Goal: Information Seeking & Learning: Compare options

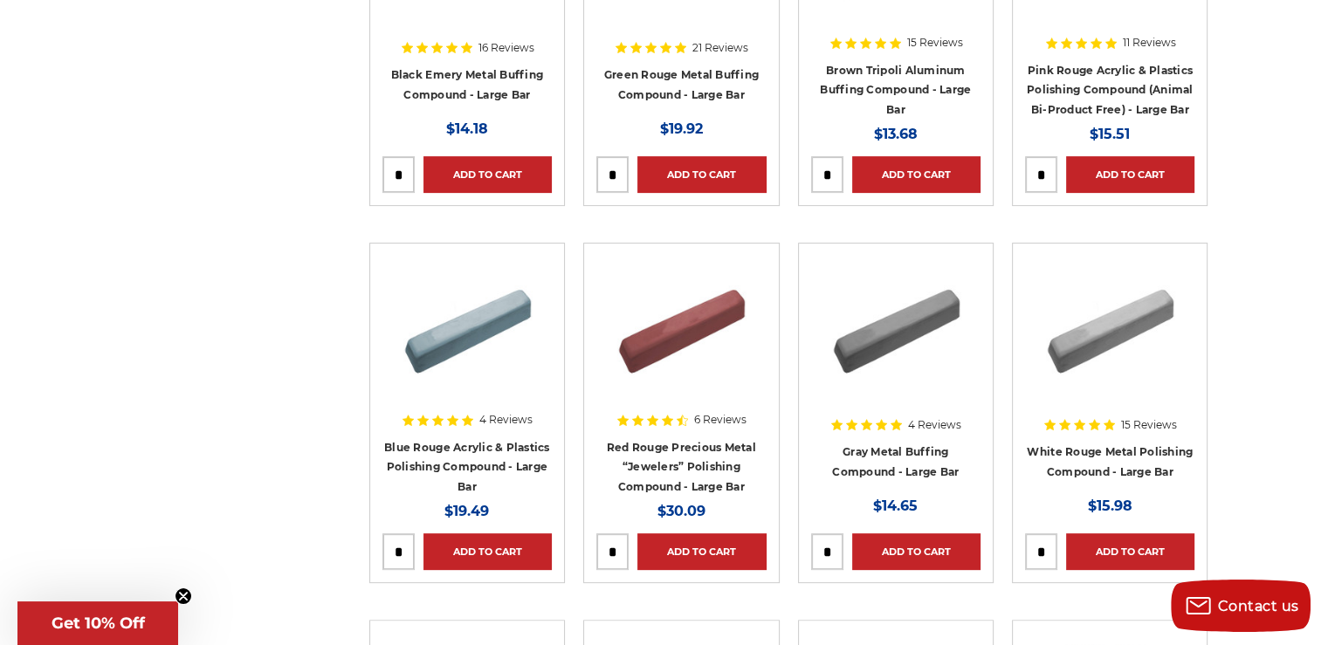
scroll to position [523, 0]
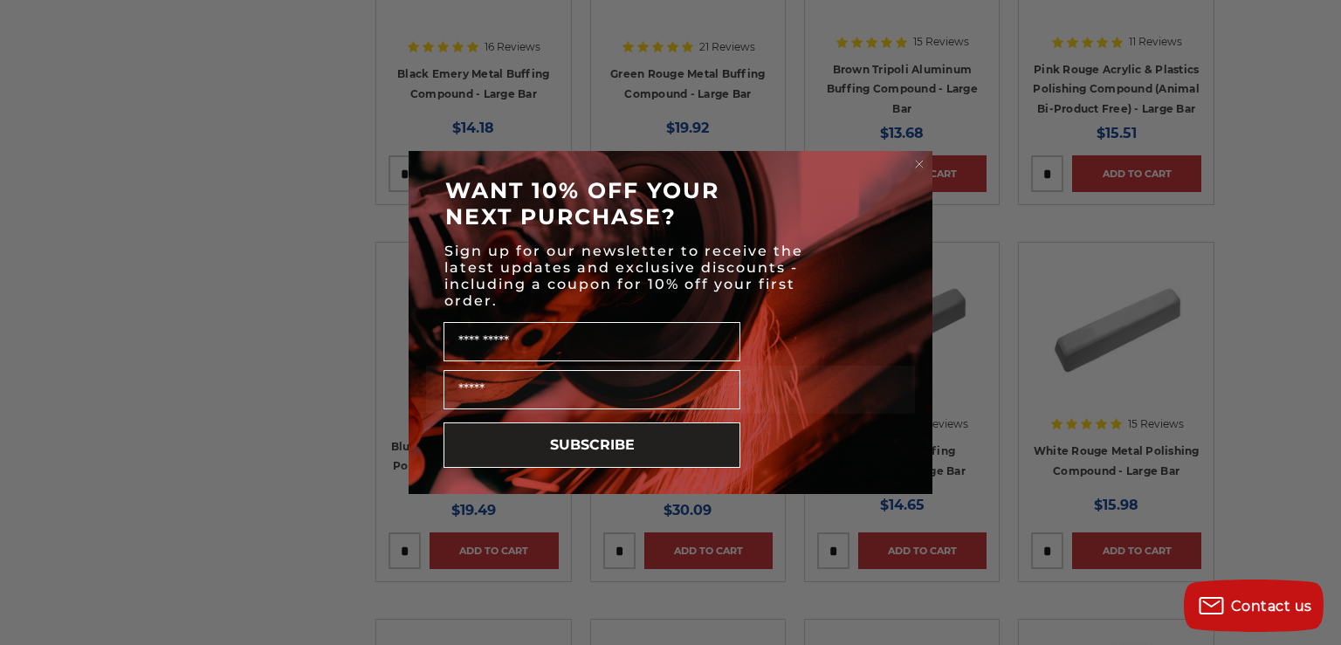
click at [918, 165] on circle "Close dialog" at bounding box center [919, 164] width 17 height 17
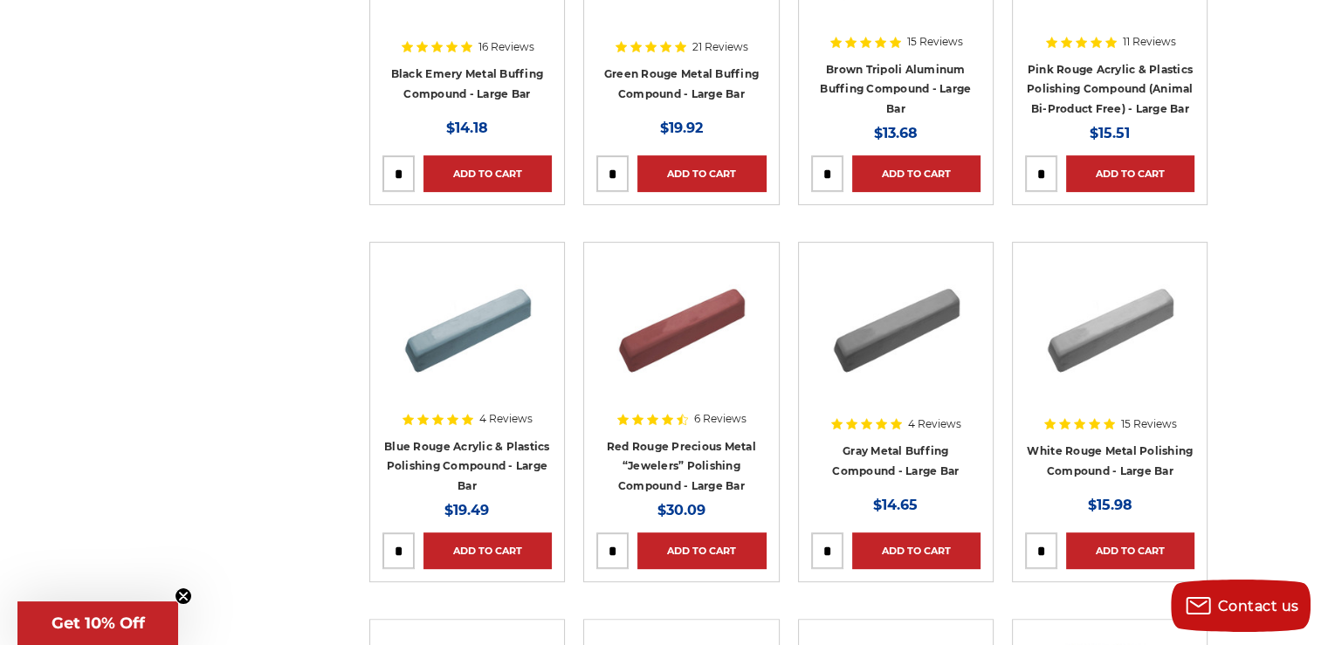
click at [477, 324] on img at bounding box center [467, 325] width 140 height 140
click at [688, 326] on img at bounding box center [681, 325] width 140 height 140
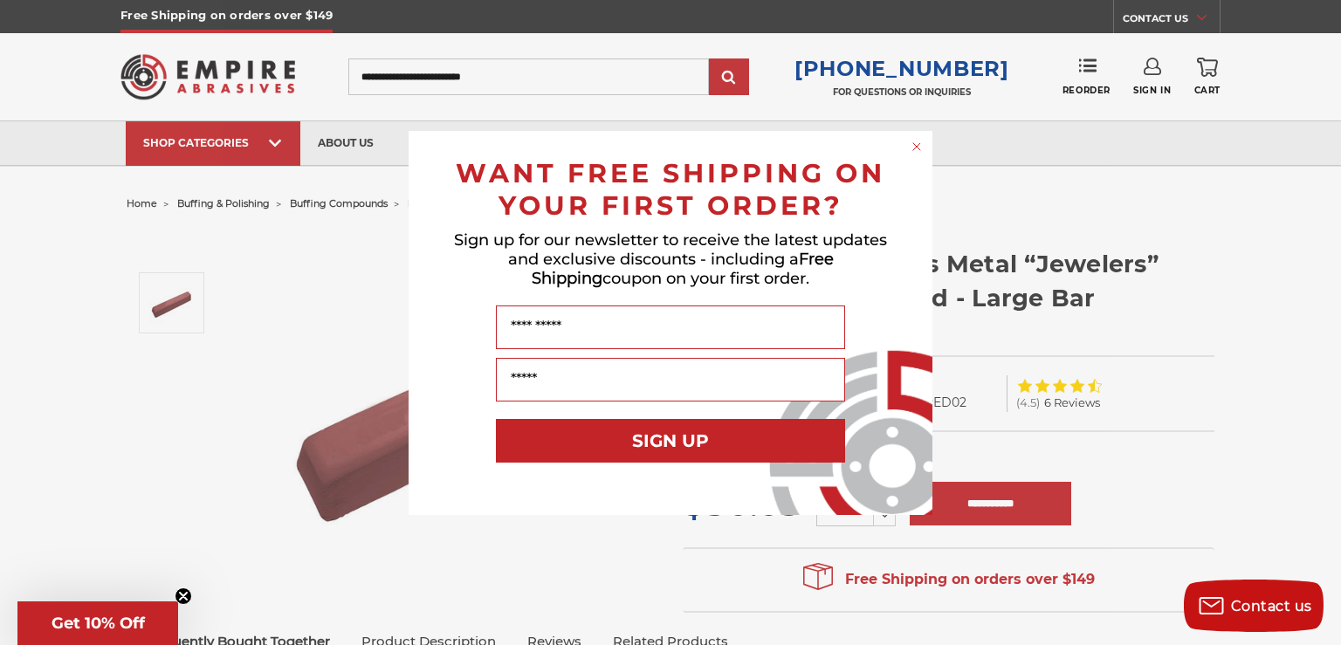
click at [919, 148] on circle "Close dialog" at bounding box center [917, 146] width 17 height 17
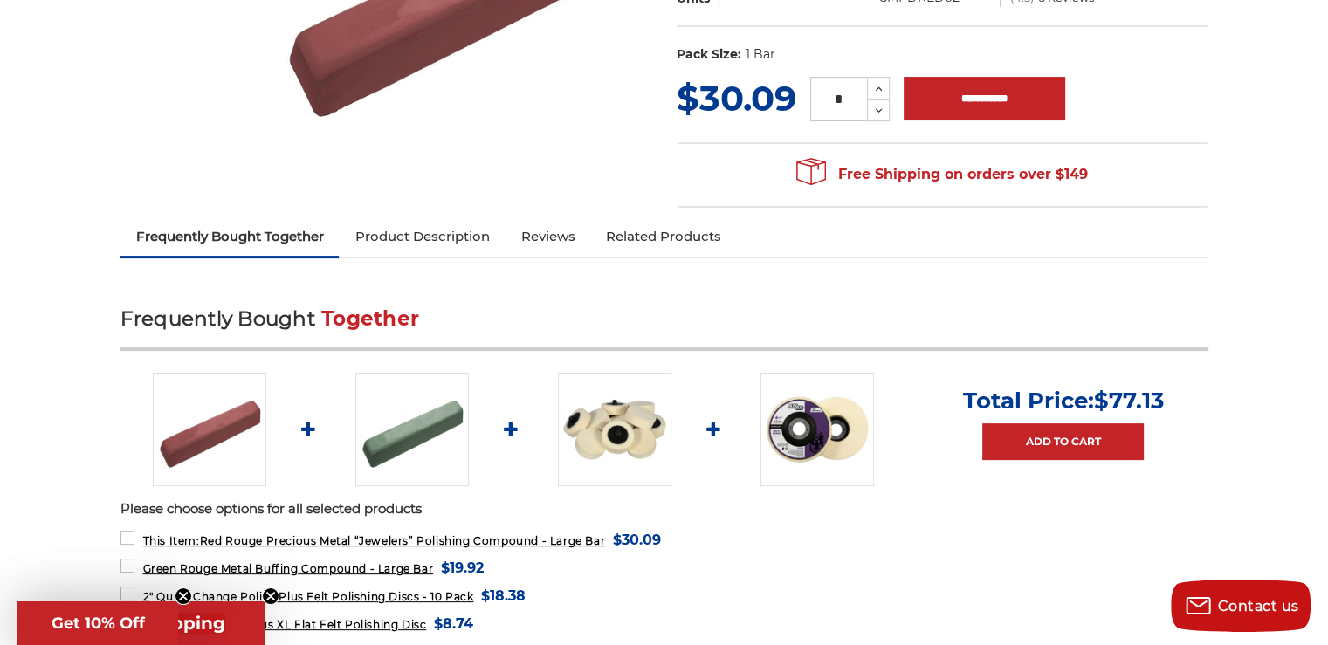
scroll to position [406, 0]
click at [429, 237] on link "Product Description" at bounding box center [422, 235] width 166 height 38
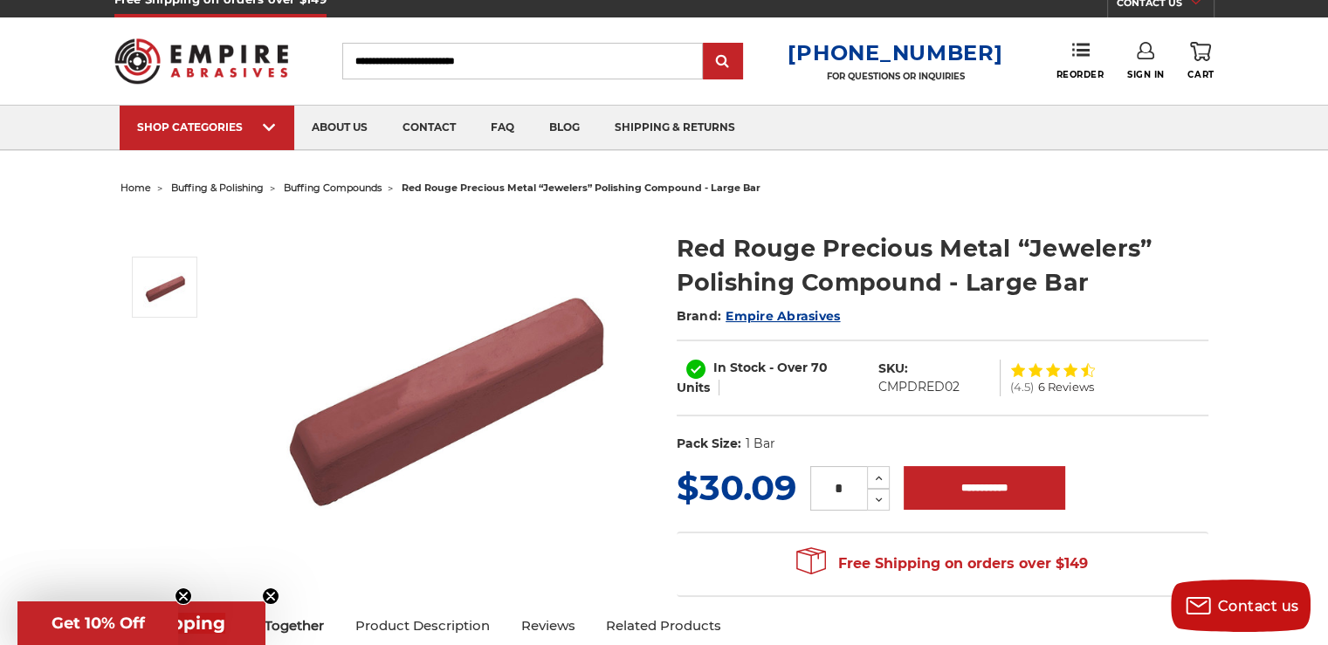
scroll to position [0, 0]
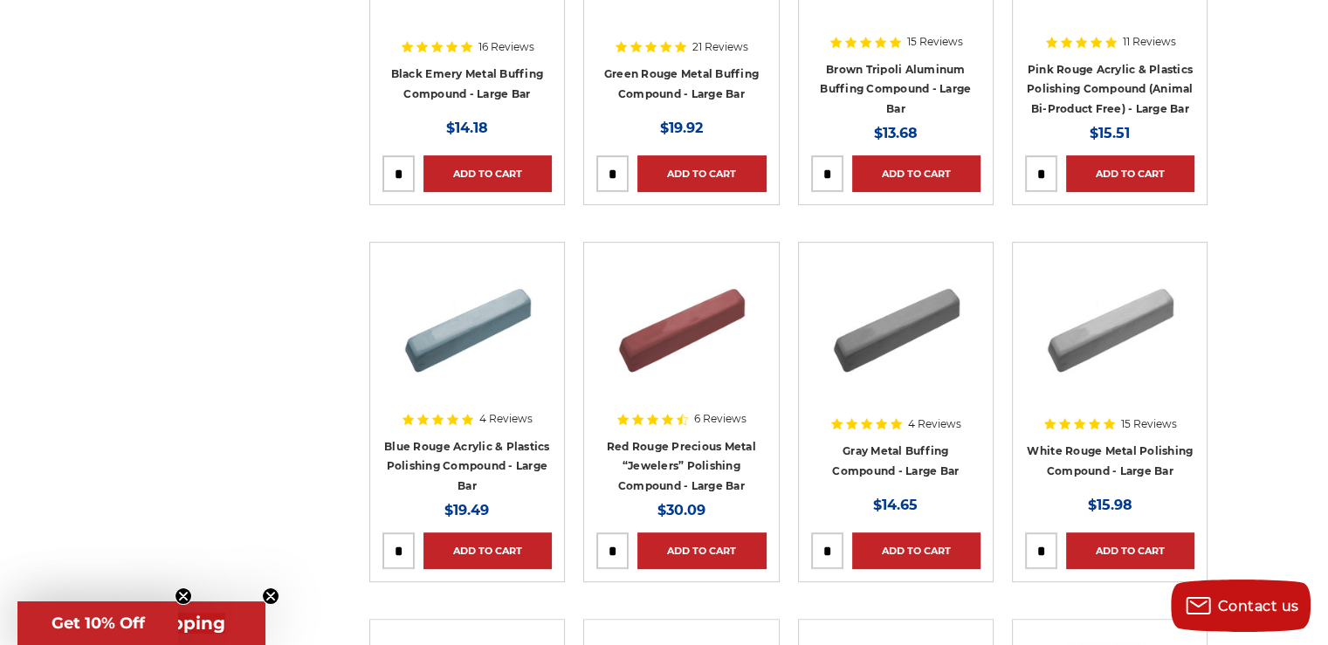
click at [1110, 325] on img at bounding box center [1110, 325] width 140 height 140
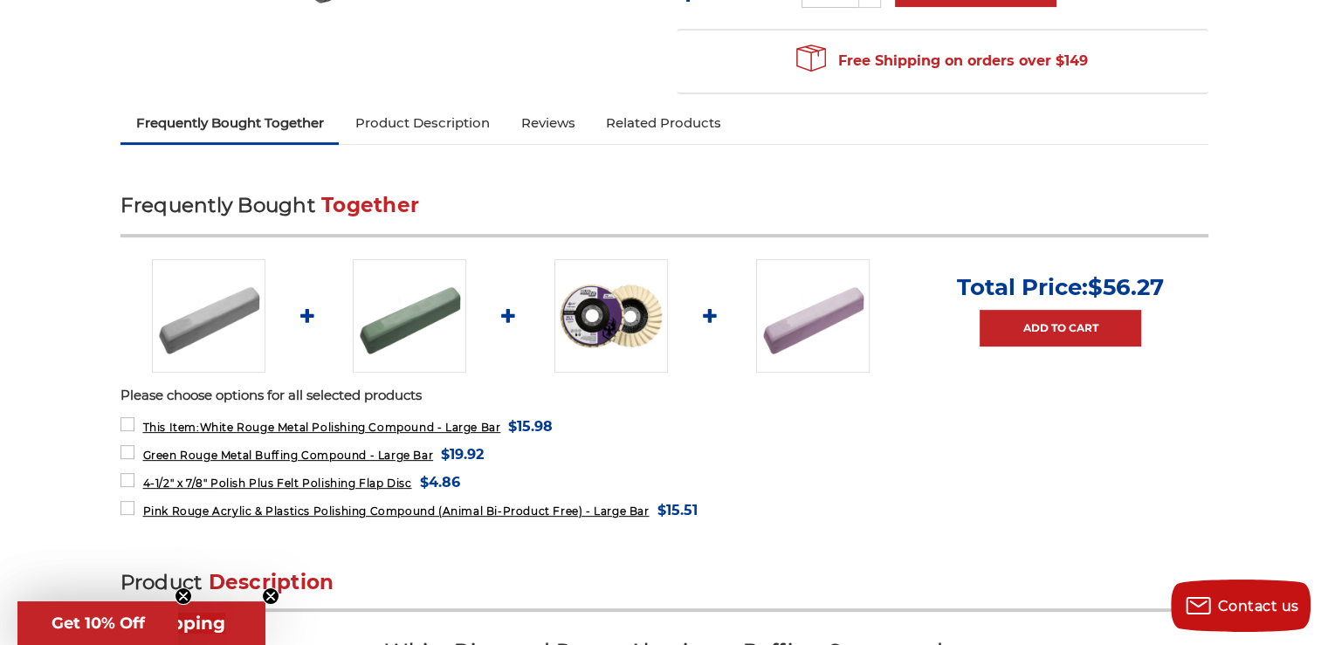
click at [411, 131] on link "Product Description" at bounding box center [422, 123] width 166 height 38
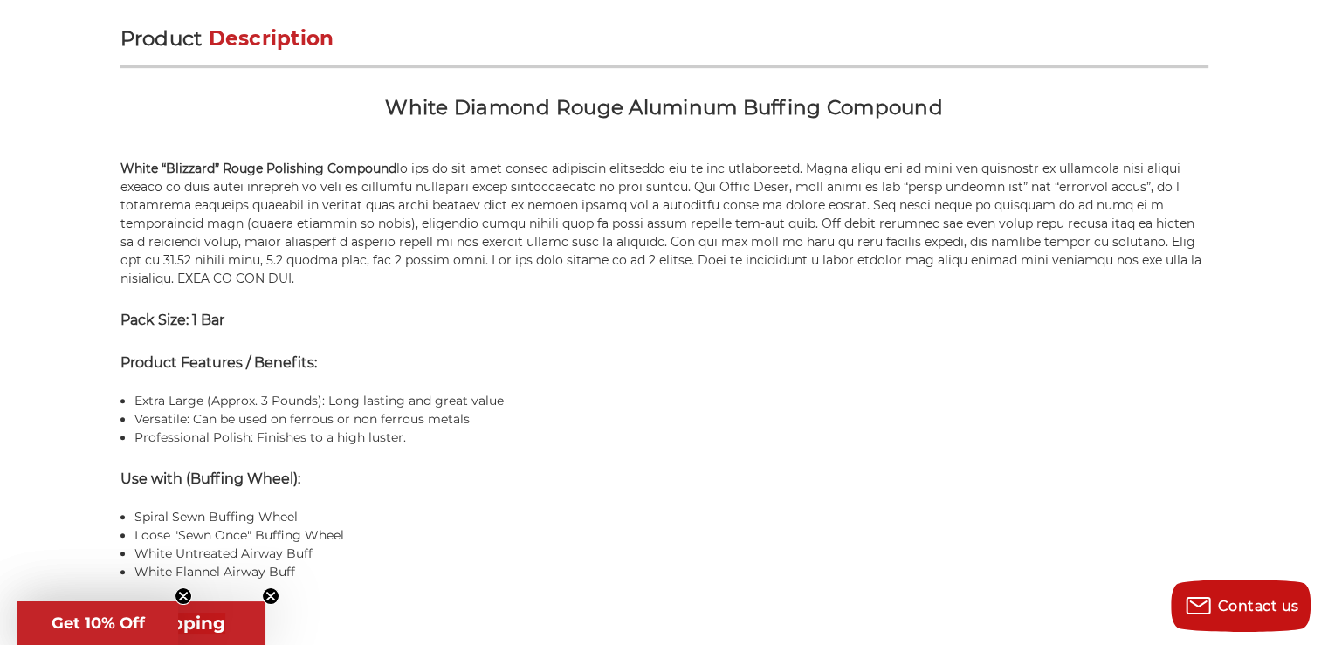
scroll to position [523, 0]
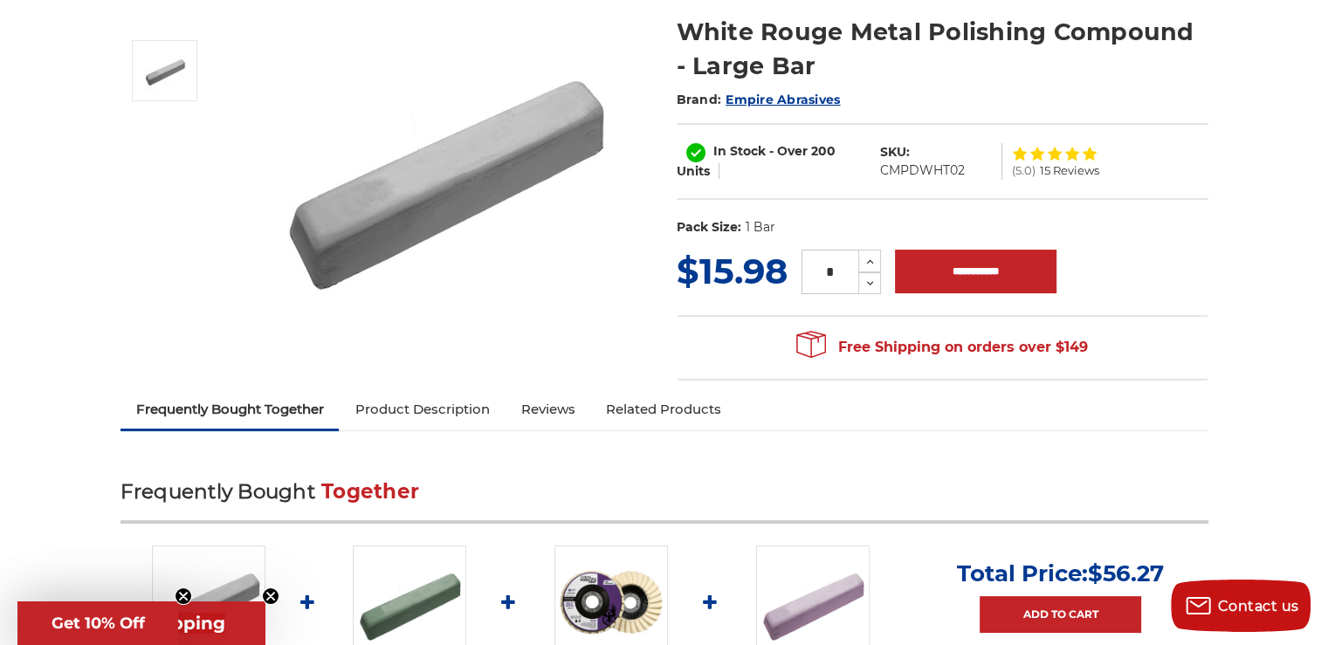
click at [428, 408] on link "Product Description" at bounding box center [422, 409] width 166 height 38
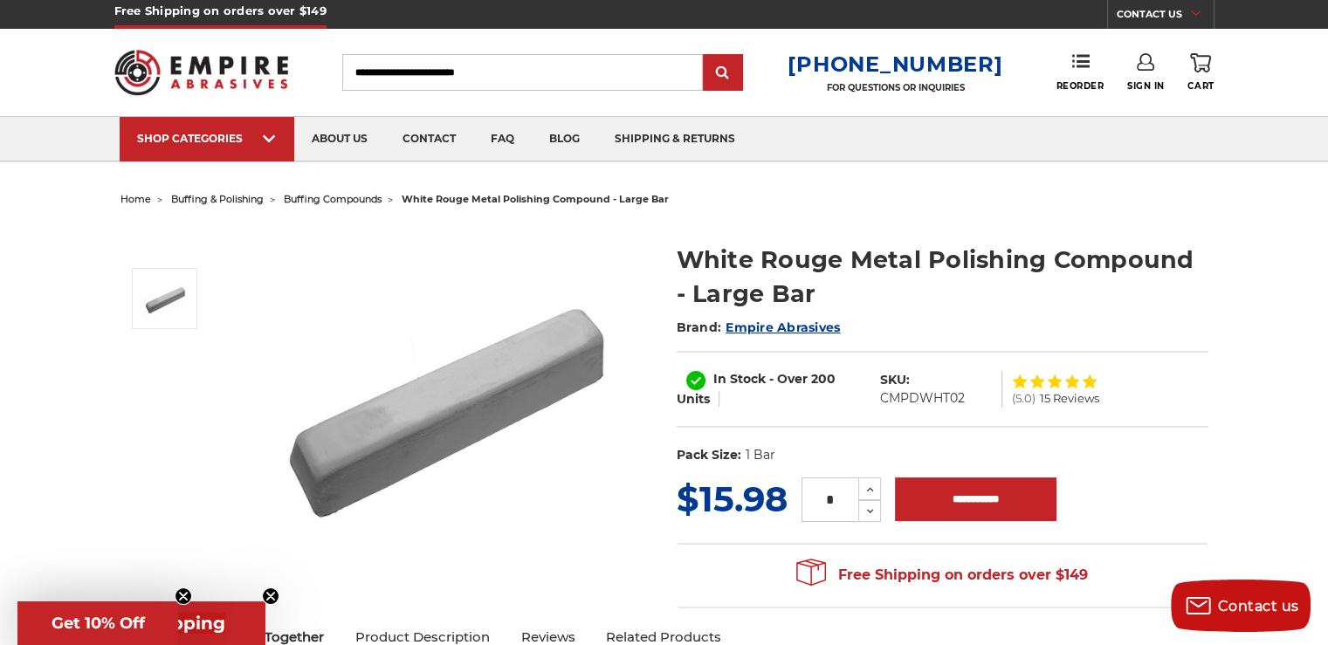
scroll to position [0, 0]
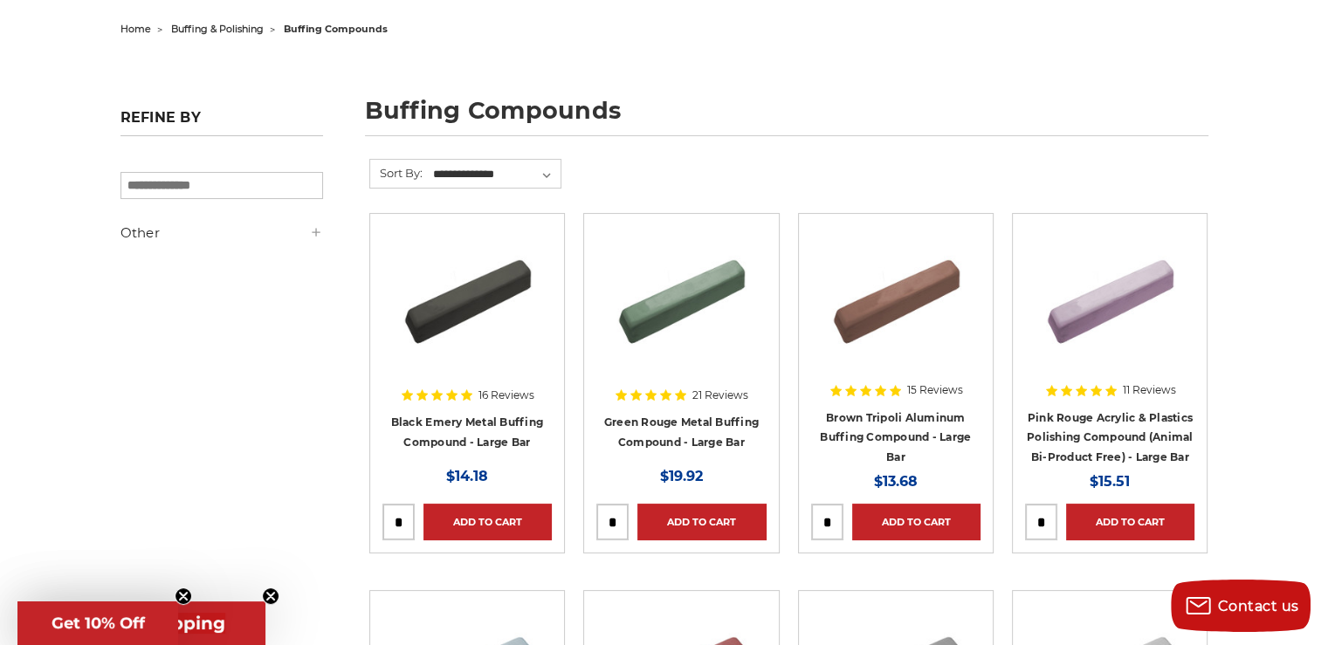
scroll to position [174, 0]
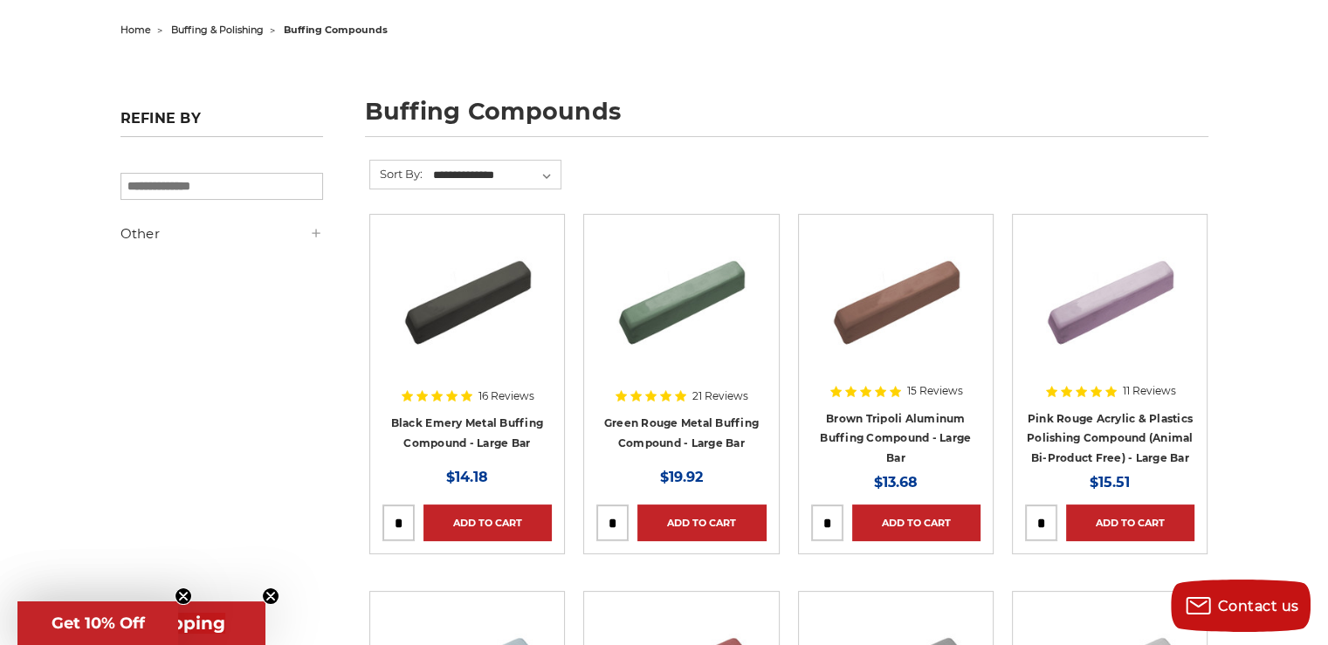
click at [458, 297] on img at bounding box center [467, 297] width 140 height 140
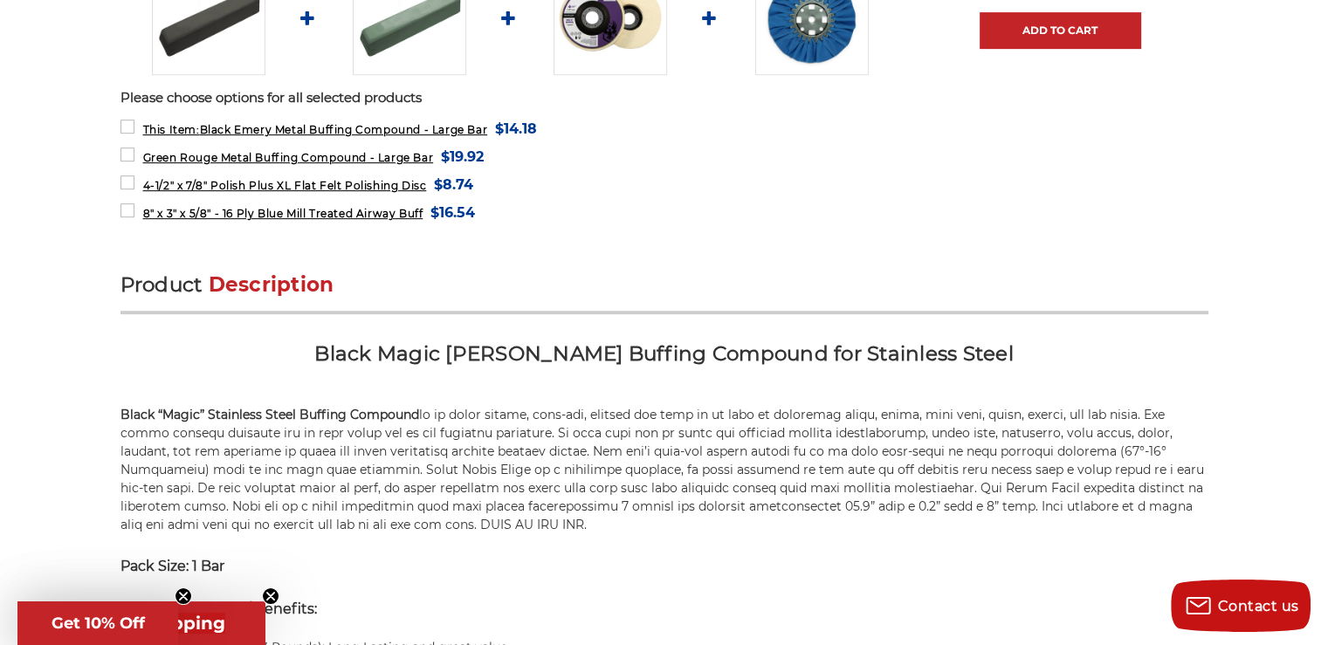
scroll to position [815, 0]
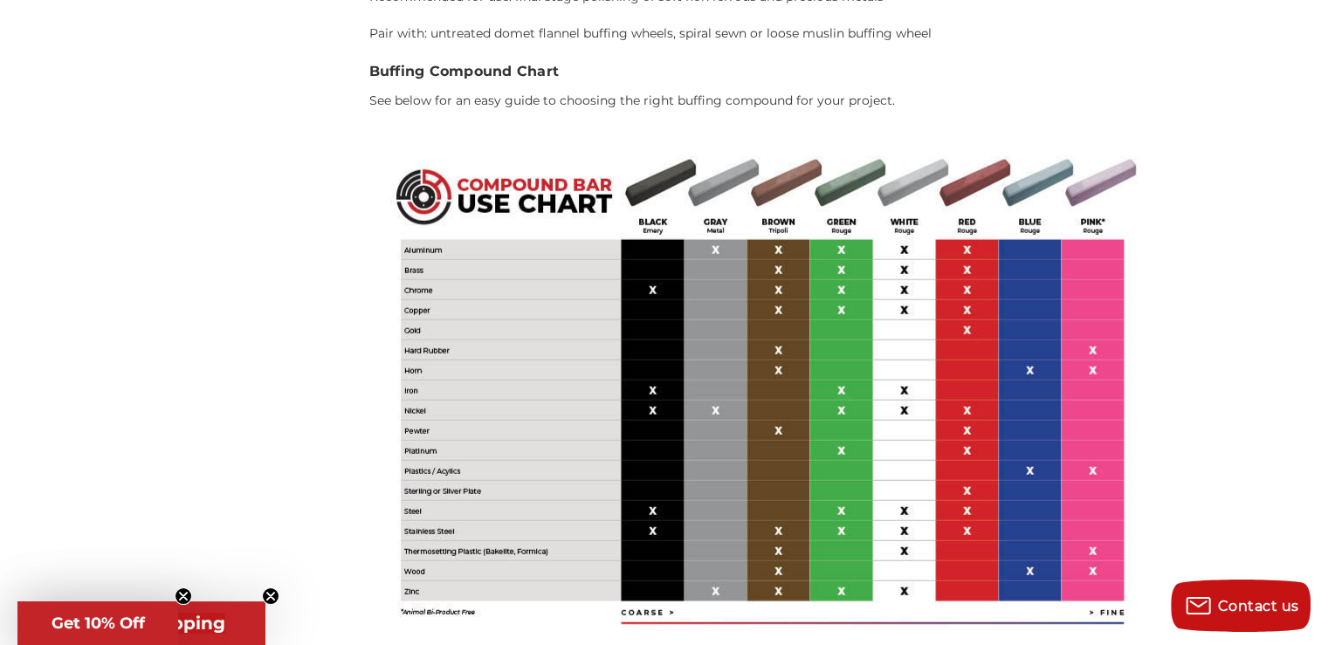
scroll to position [4145, 0]
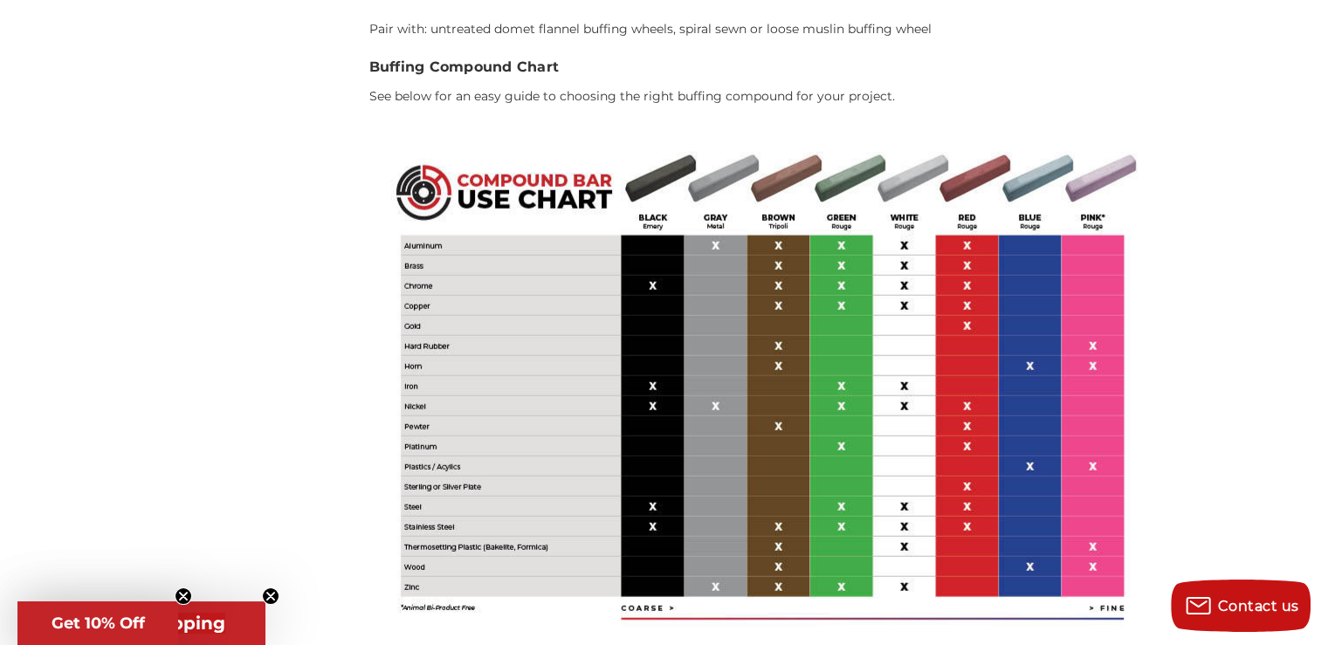
click at [580, 381] on img at bounding box center [762, 386] width 786 height 524
